Goal: Task Accomplishment & Management: Manage account settings

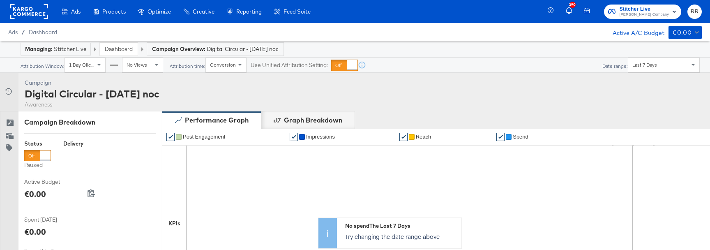
scroll to position [378, 0]
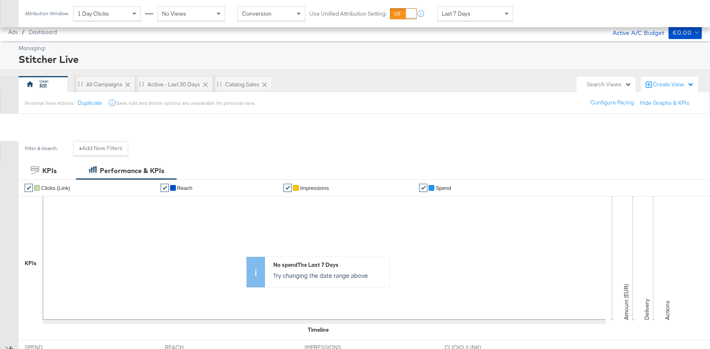
scroll to position [225, 0]
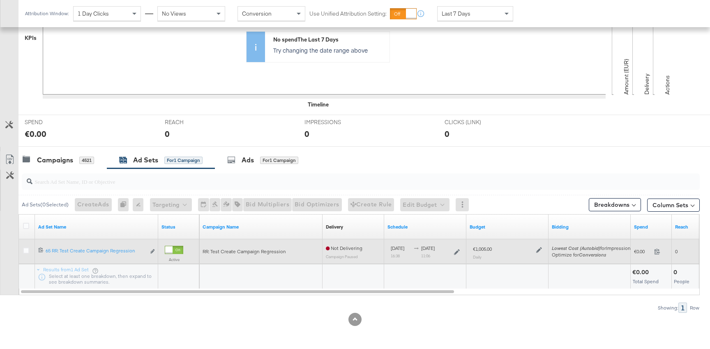
click at [537, 249] on icon at bounding box center [539, 250] width 6 height 6
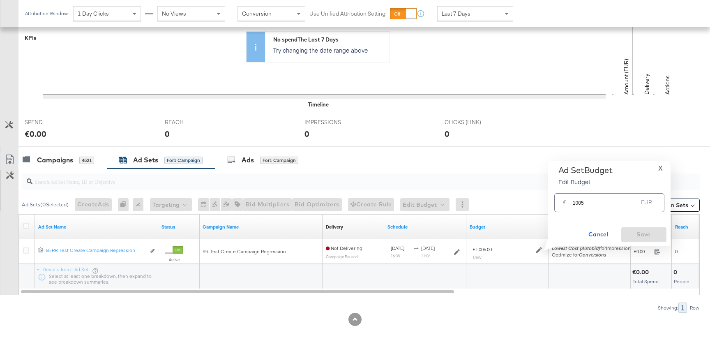
click at [599, 205] on input "1005" at bounding box center [605, 199] width 65 height 18
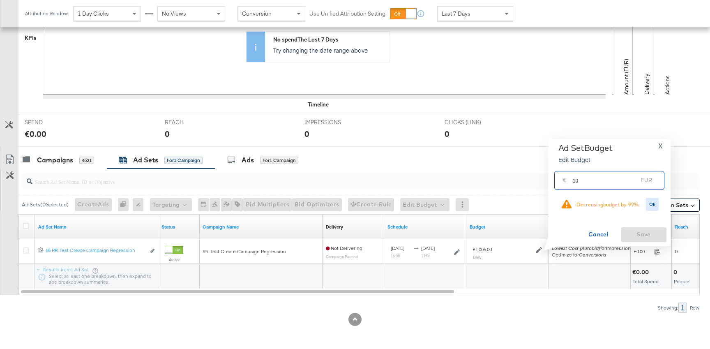
type input "10"
click at [663, 203] on div "Ad Set Budget Edit Budget X € 10 EUR Decreasing budget by -99 % Ok Cancel Save" at bounding box center [609, 192] width 114 height 99
click at [659, 203] on div "Ok" at bounding box center [652, 205] width 18 height 14
click at [652, 205] on span "Ok" at bounding box center [652, 204] width 7 height 6
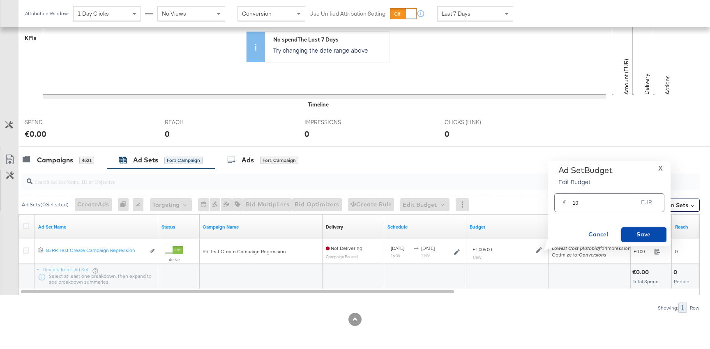
click at [636, 229] on span "Save" at bounding box center [643, 234] width 39 height 10
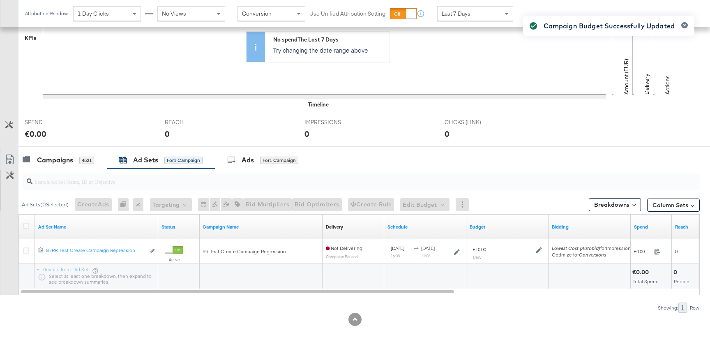
click at [537, 251] on div "Campaign Budget Successfully Updated" at bounding box center [609, 159] width 188 height 304
click at [538, 249] on icon at bounding box center [539, 250] width 6 height 6
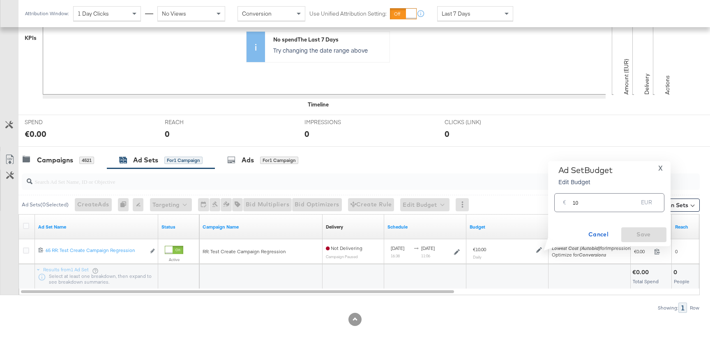
click at [580, 206] on input "10" at bounding box center [605, 199] width 65 height 18
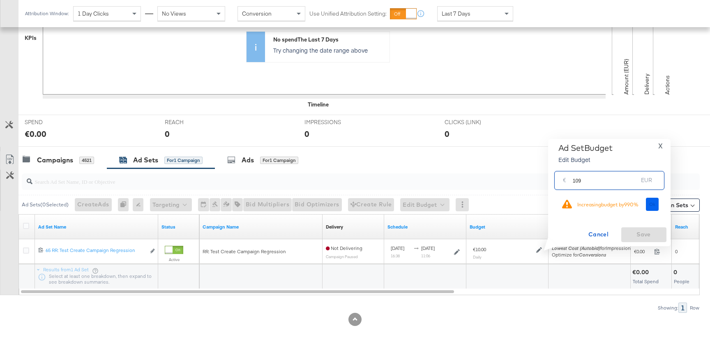
type input "109"
click at [646, 204] on button "Ok" at bounding box center [652, 204] width 13 height 13
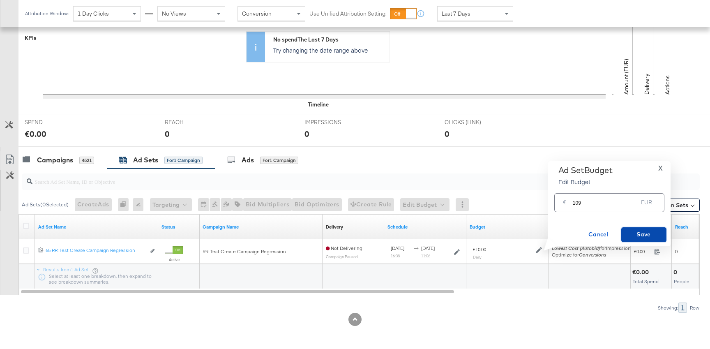
click at [639, 235] on span "Save" at bounding box center [643, 234] width 39 height 10
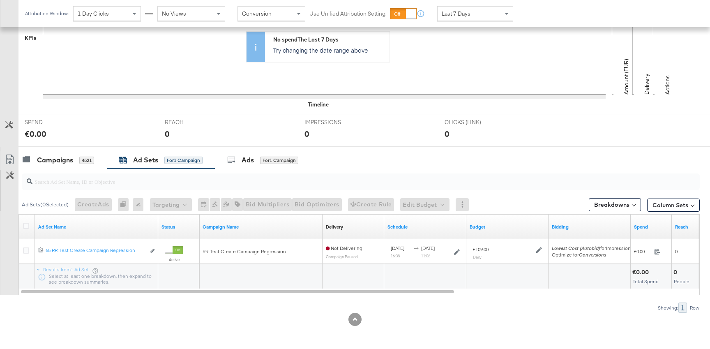
click at [537, 248] on icon at bounding box center [539, 250] width 6 height 6
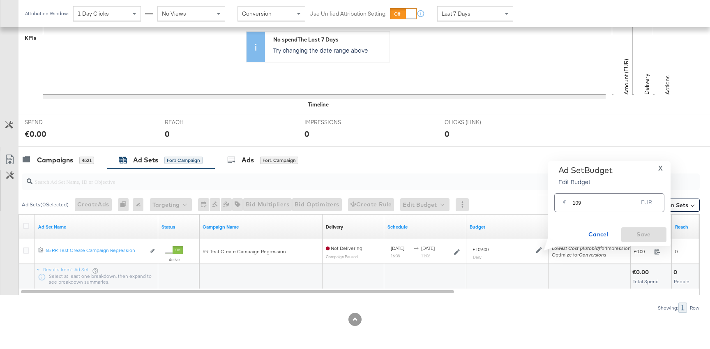
click at [585, 204] on input "109" at bounding box center [605, 199] width 65 height 18
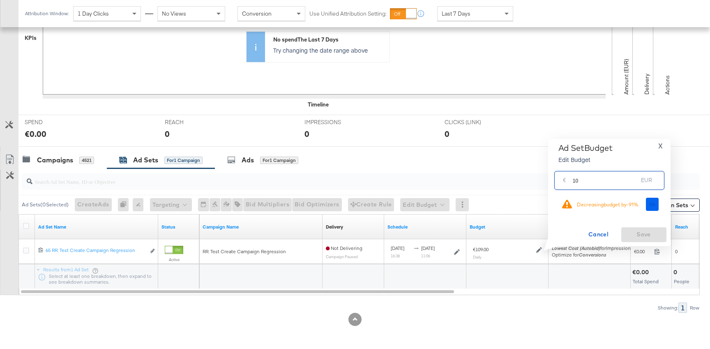
type input "10"
click at [654, 206] on span "Ok" at bounding box center [652, 204] width 7 height 6
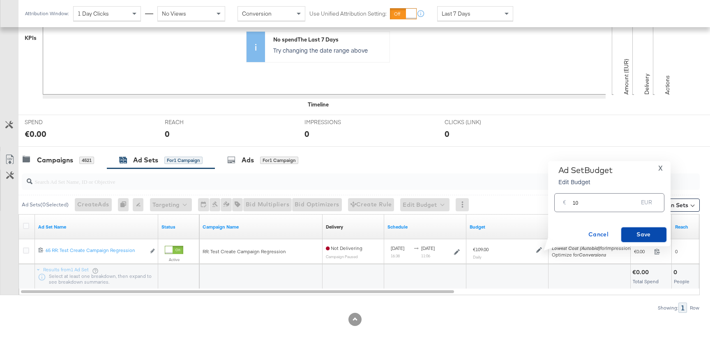
click at [651, 231] on span "Save" at bounding box center [643, 234] width 39 height 10
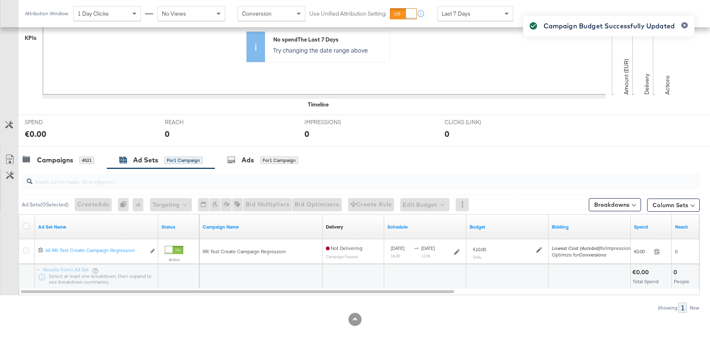
click at [538, 251] on div "Campaign Budget Successfully Updated" at bounding box center [609, 159] width 188 height 304
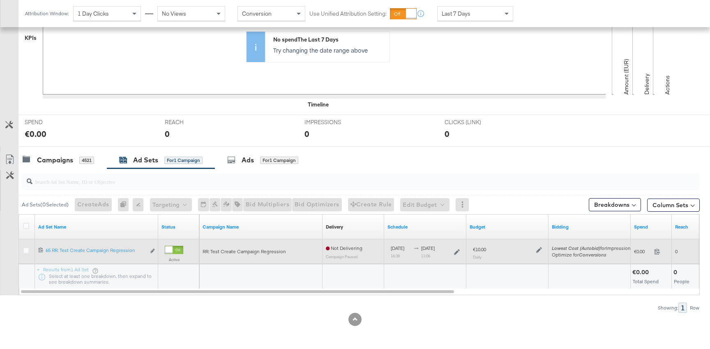
click at [538, 250] on icon at bounding box center [539, 250] width 6 height 6
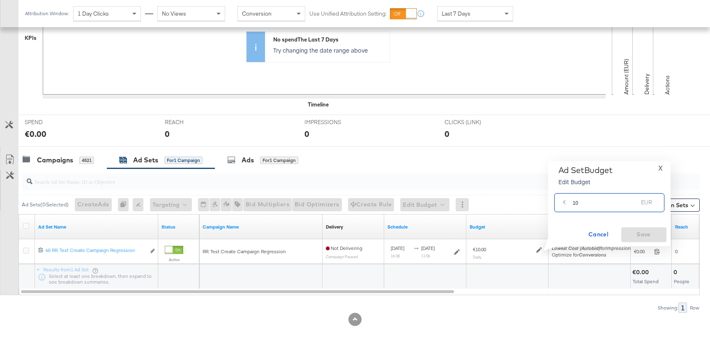
click at [594, 199] on input "10" at bounding box center [605, 199] width 65 height 18
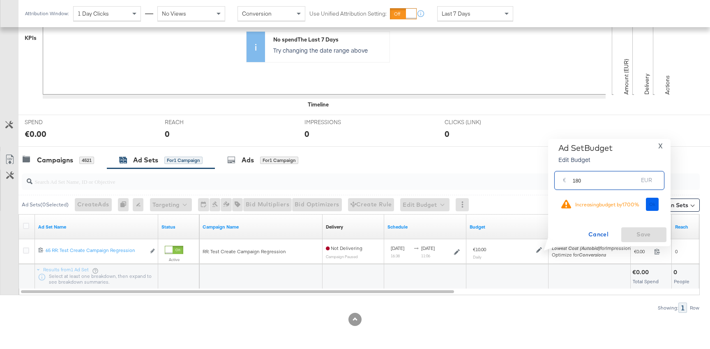
type input "180"
click at [646, 210] on button "Ok" at bounding box center [652, 204] width 13 height 13
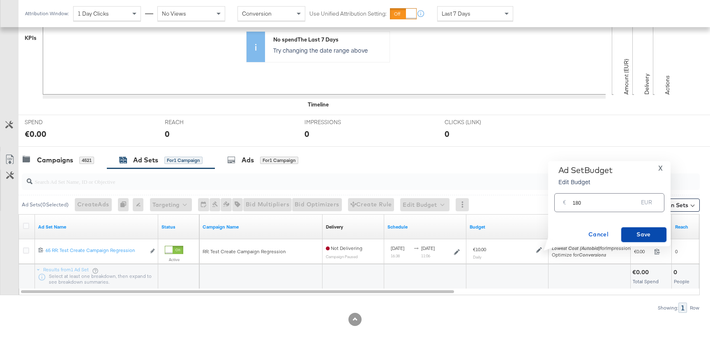
click at [633, 241] on button "Save" at bounding box center [643, 234] width 45 height 15
